Goal: Transaction & Acquisition: Subscribe to service/newsletter

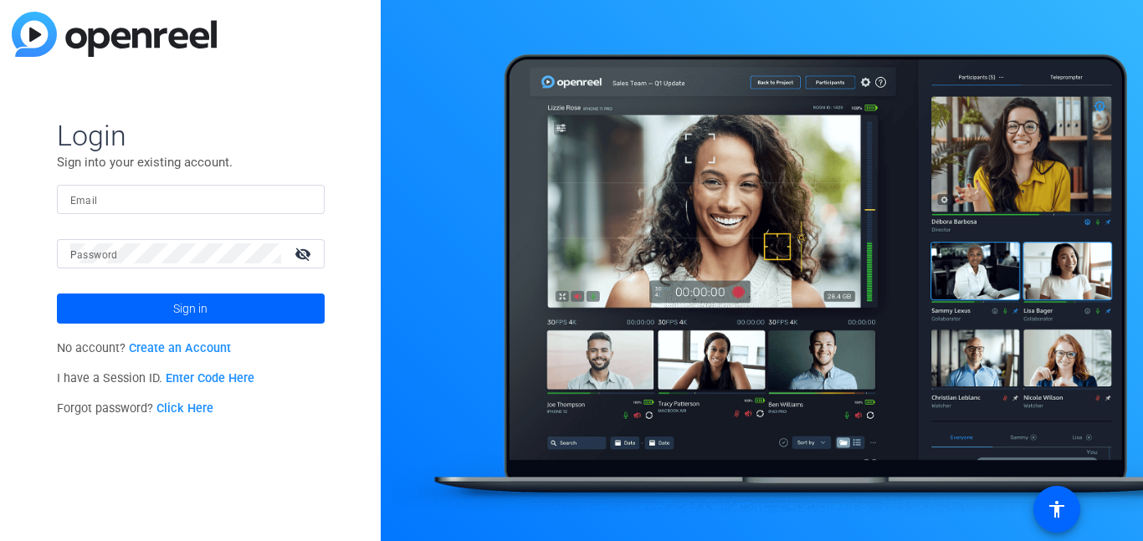
click at [200, 343] on link "Create an Account" at bounding box center [180, 348] width 102 height 14
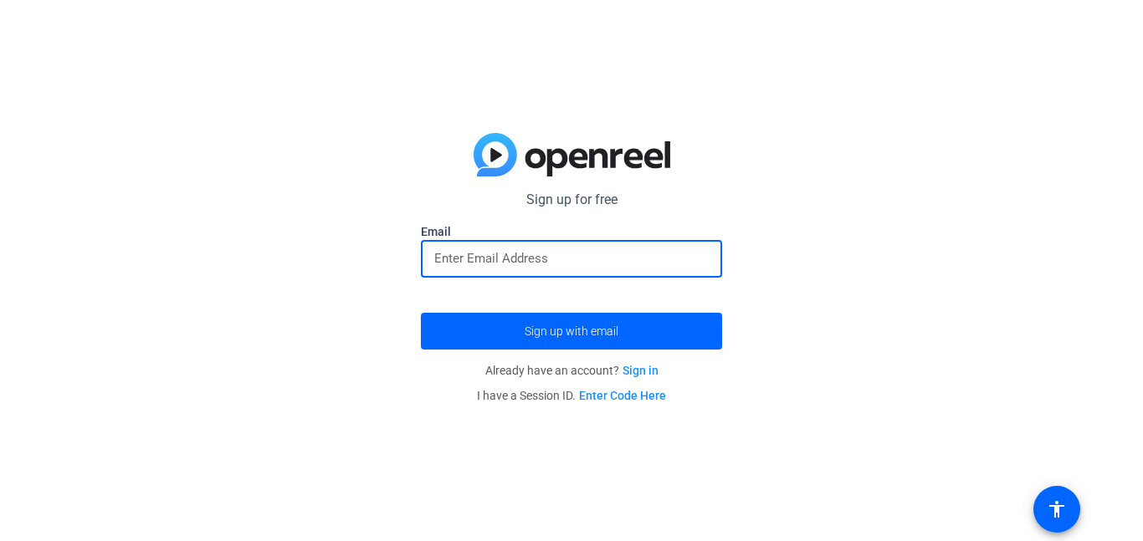
click at [548, 263] on input "email" at bounding box center [571, 259] width 274 height 20
type input "[EMAIL_ADDRESS][DOMAIN_NAME]"
click at [644, 333] on span "submit" at bounding box center [571, 331] width 301 height 40
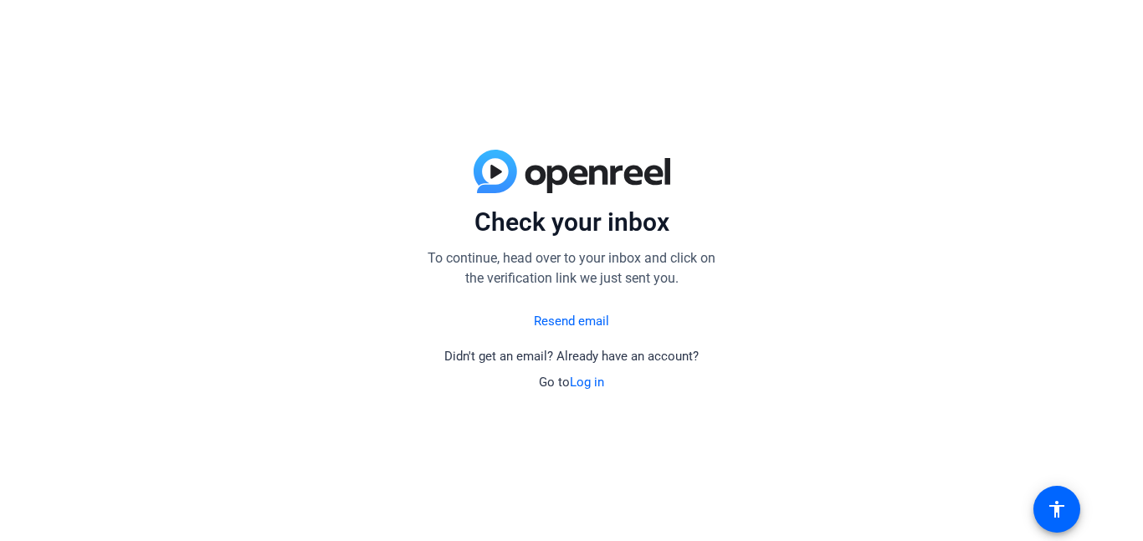
click at [583, 322] on link "Resend email" at bounding box center [571, 321] width 75 height 19
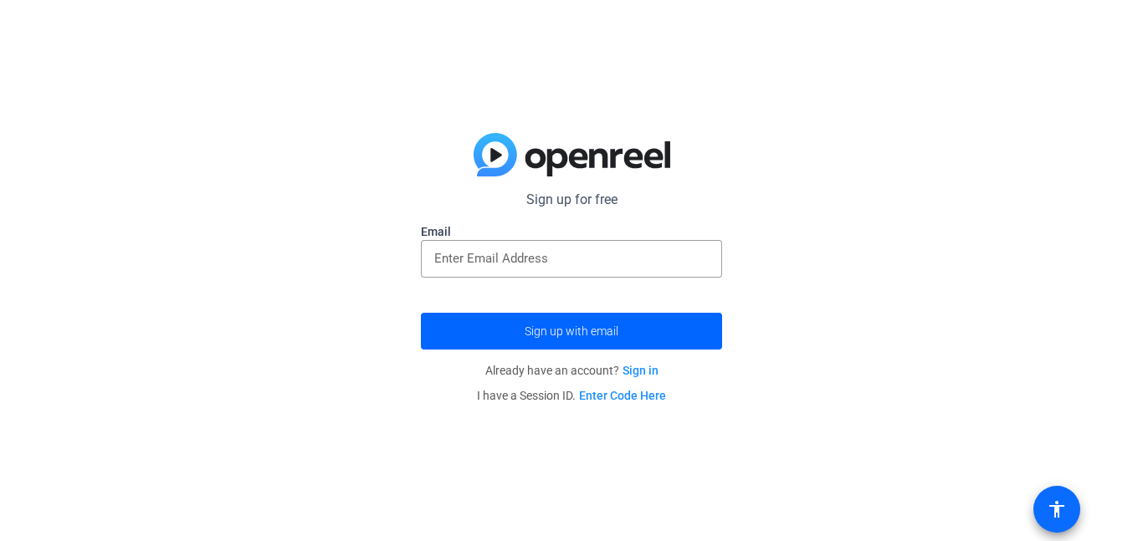
click at [1077, 505] on span at bounding box center [1056, 509] width 47 height 47
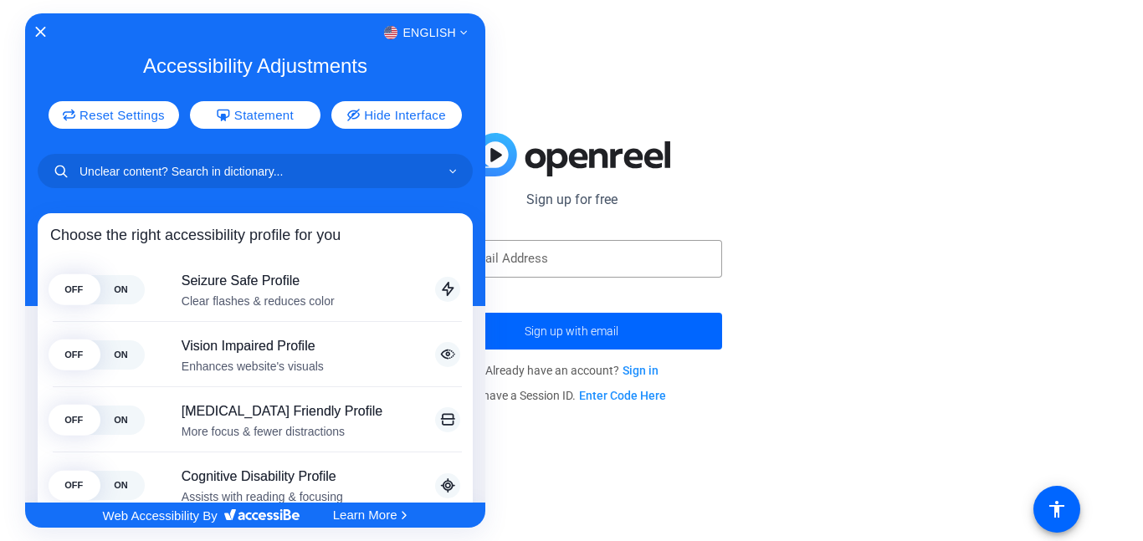
click at [47, 34] on div "English" at bounding box center [255, 33] width 460 height 22
click at [44, 29] on icon "Close Accessibility Interface" at bounding box center [40, 32] width 12 height 12
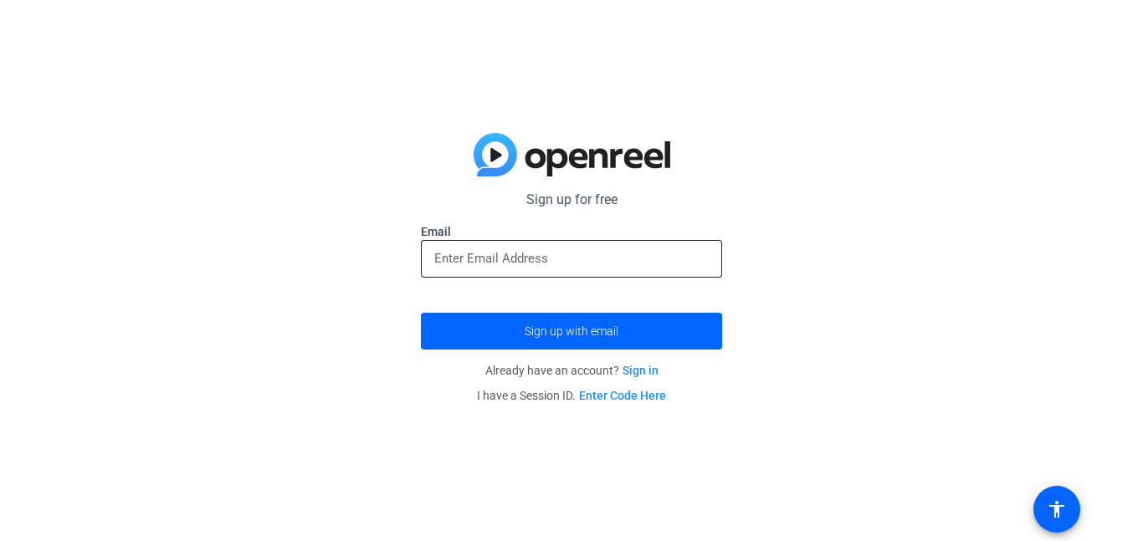
click at [563, 243] on div at bounding box center [571, 259] width 274 height 38
click at [561, 276] on div at bounding box center [571, 259] width 274 height 38
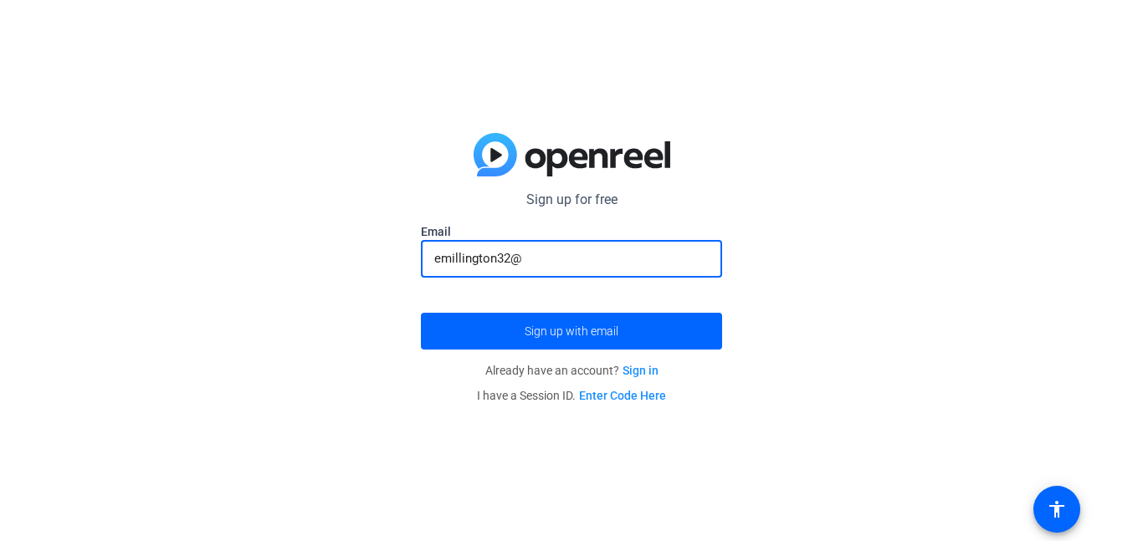
type input "emillington32@"
